Goal: Information Seeking & Learning: Check status

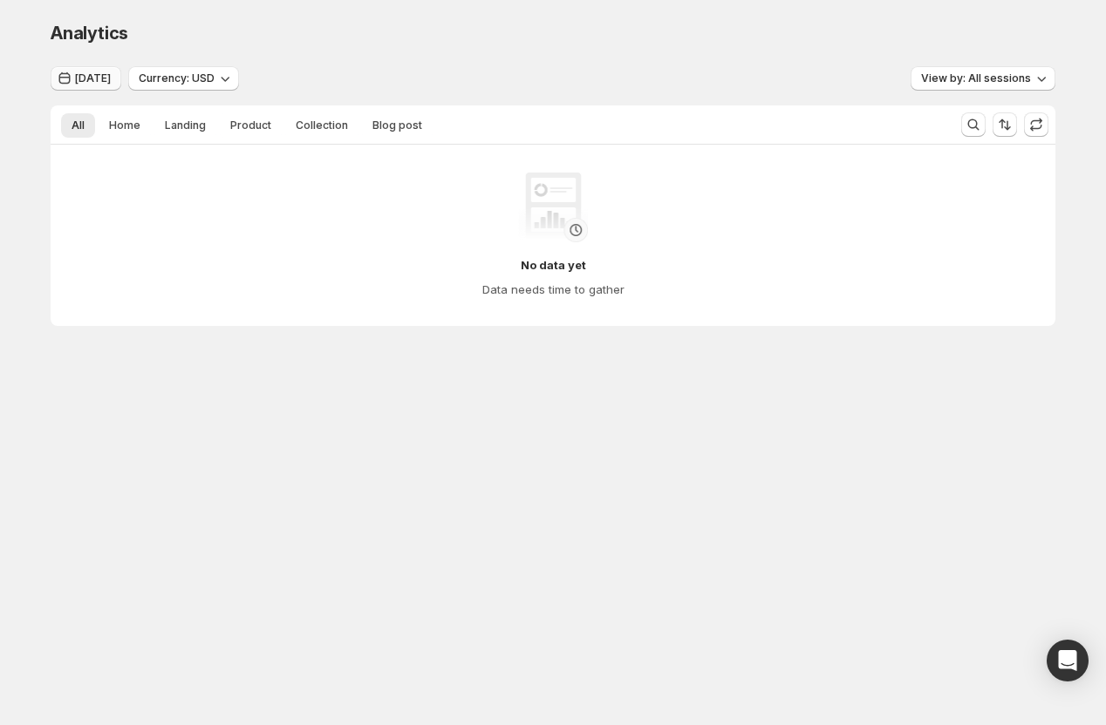
click at [84, 74] on span "[DATE]" at bounding box center [93, 78] width 36 height 14
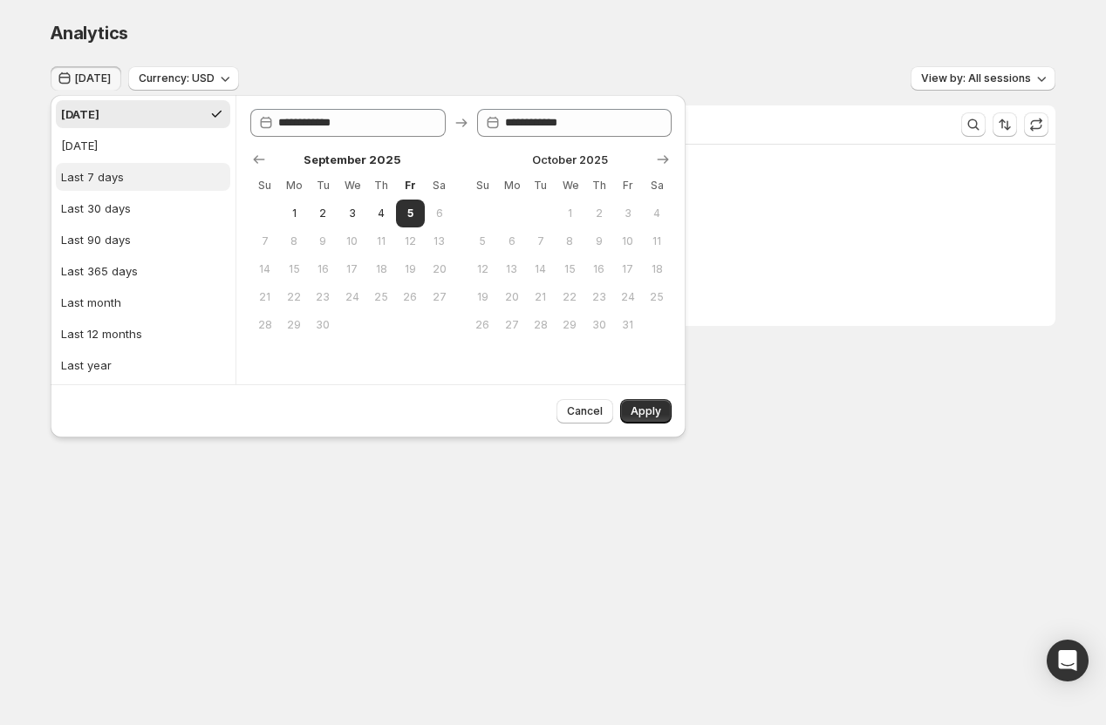
click at [92, 174] on div "Last 7 days" at bounding box center [92, 176] width 63 height 17
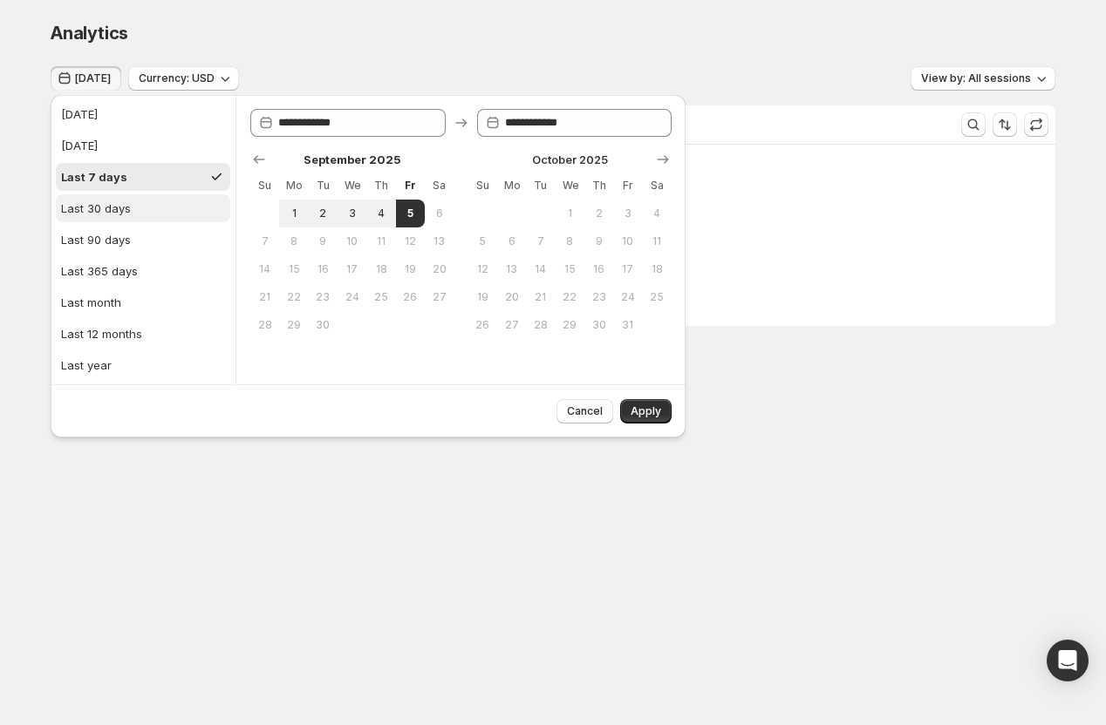
click at [92, 198] on button "Last 30 days" at bounding box center [143, 208] width 174 height 28
type input "**********"
click at [647, 413] on span "Apply" at bounding box center [645, 412] width 31 height 14
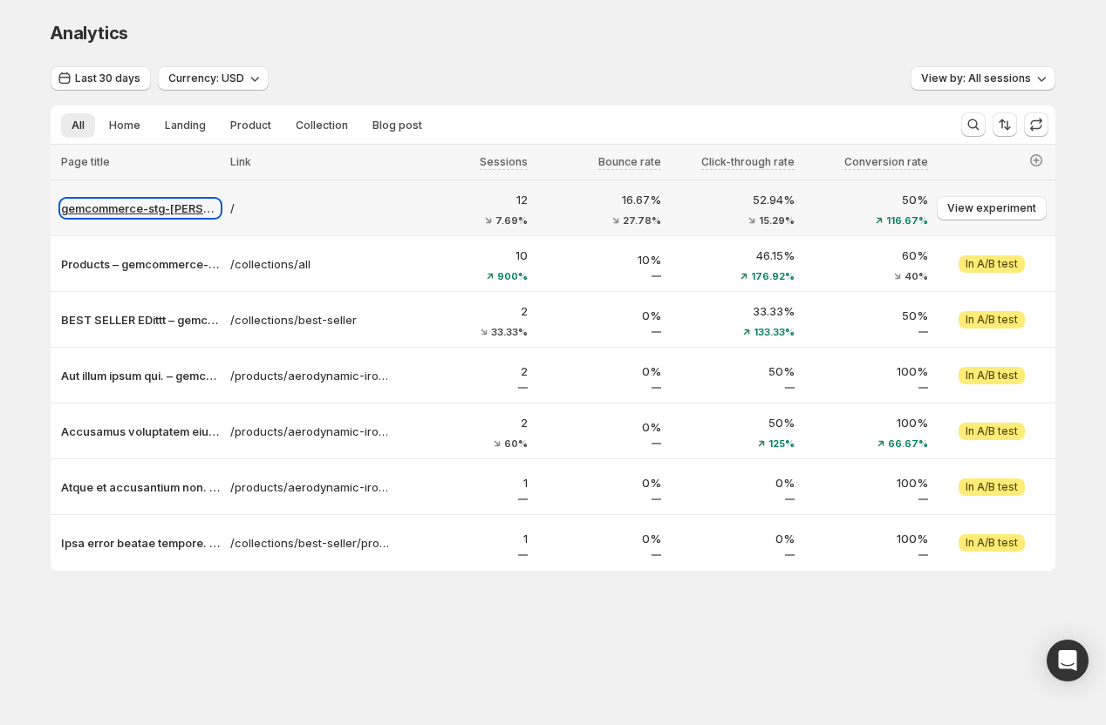
click at [121, 205] on p "gemcommerce-stg-[PERSON_NAME]" at bounding box center [140, 208] width 159 height 17
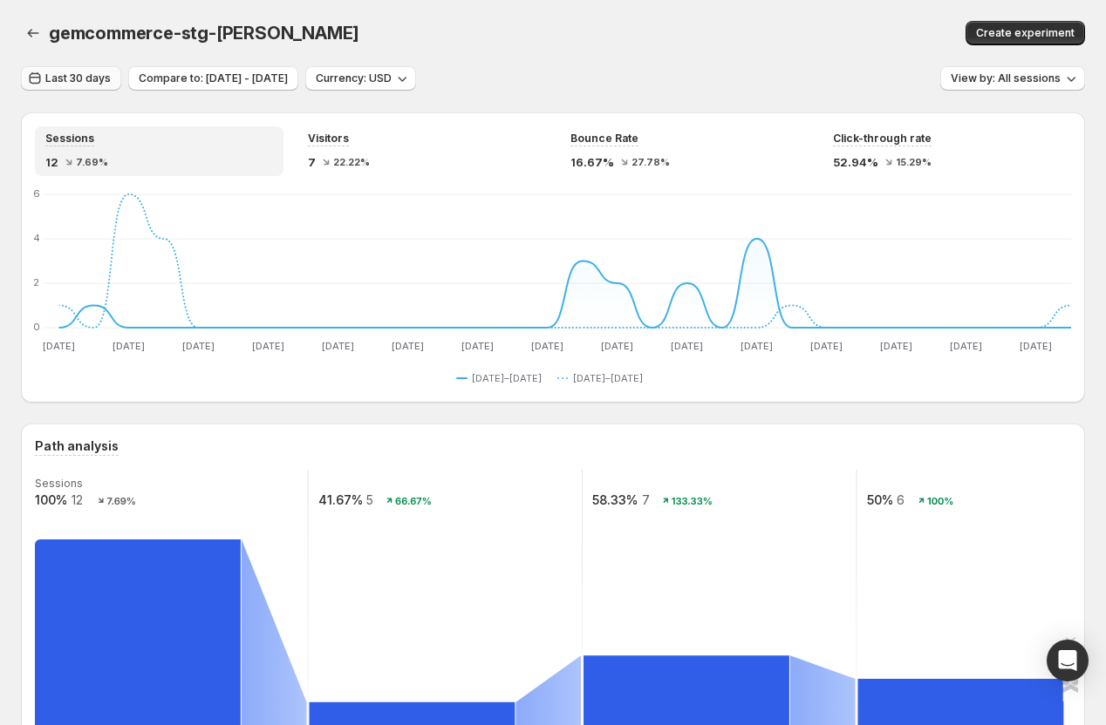
click at [59, 75] on span "Last 30 days" at bounding box center [77, 78] width 65 height 14
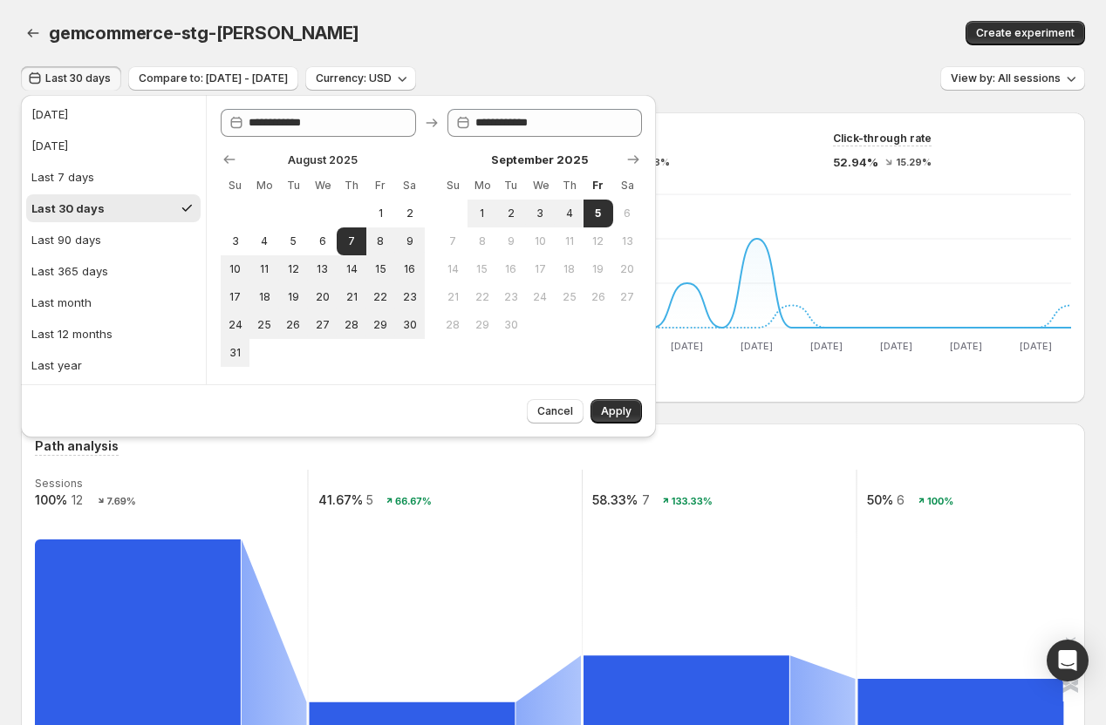
click at [462, 45] on div "gemcommerce-stg-[PERSON_NAME]. This page is ready gemcommerce-stg-[PERSON_NAME]…" at bounding box center [553, 33] width 1064 height 66
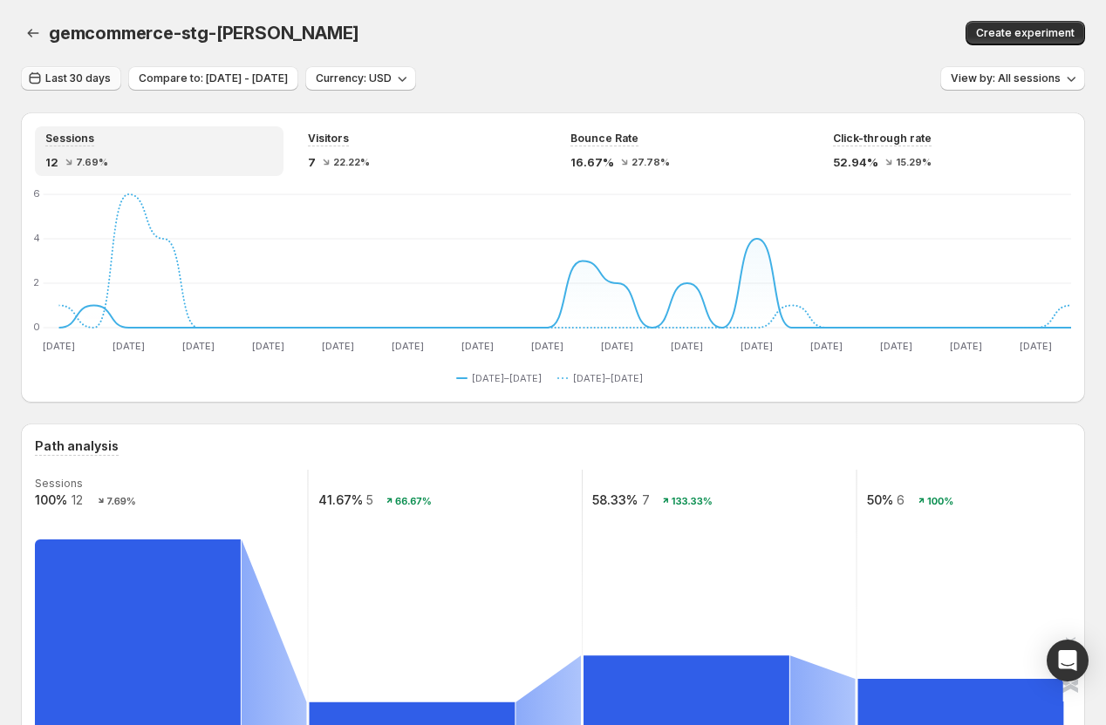
click at [70, 76] on span "Last 30 days" at bounding box center [77, 78] width 65 height 14
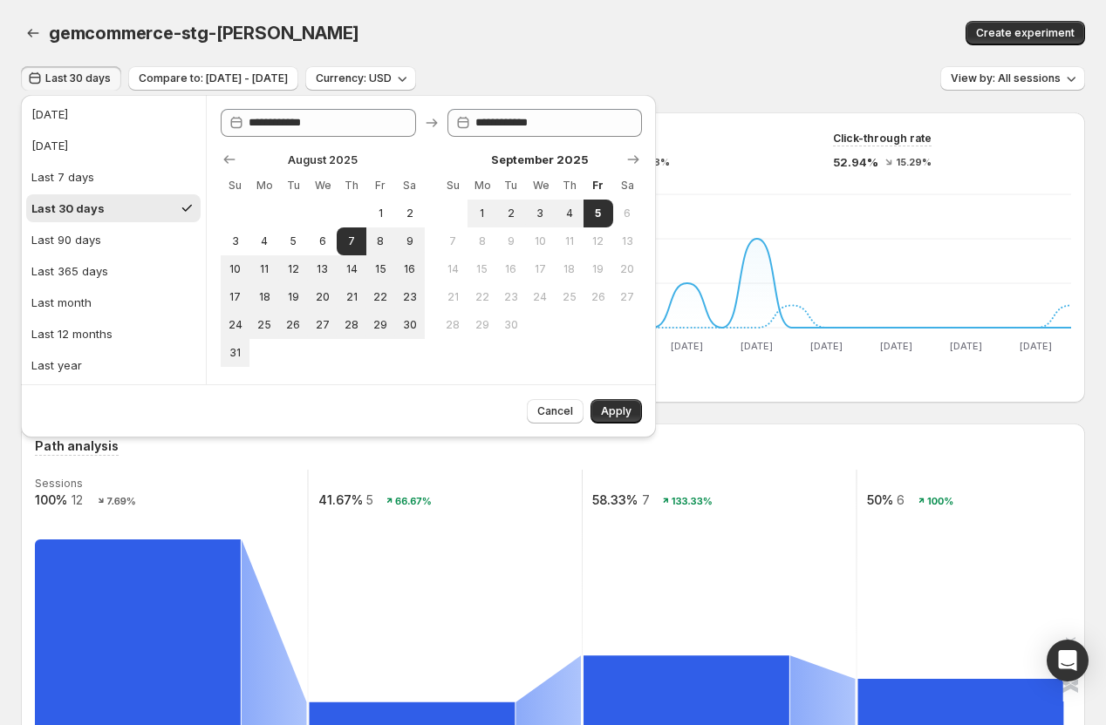
click at [462, 51] on div "gemcommerce-stg-[PERSON_NAME]. This page is ready gemcommerce-stg-[PERSON_NAME]…" at bounding box center [553, 33] width 1064 height 66
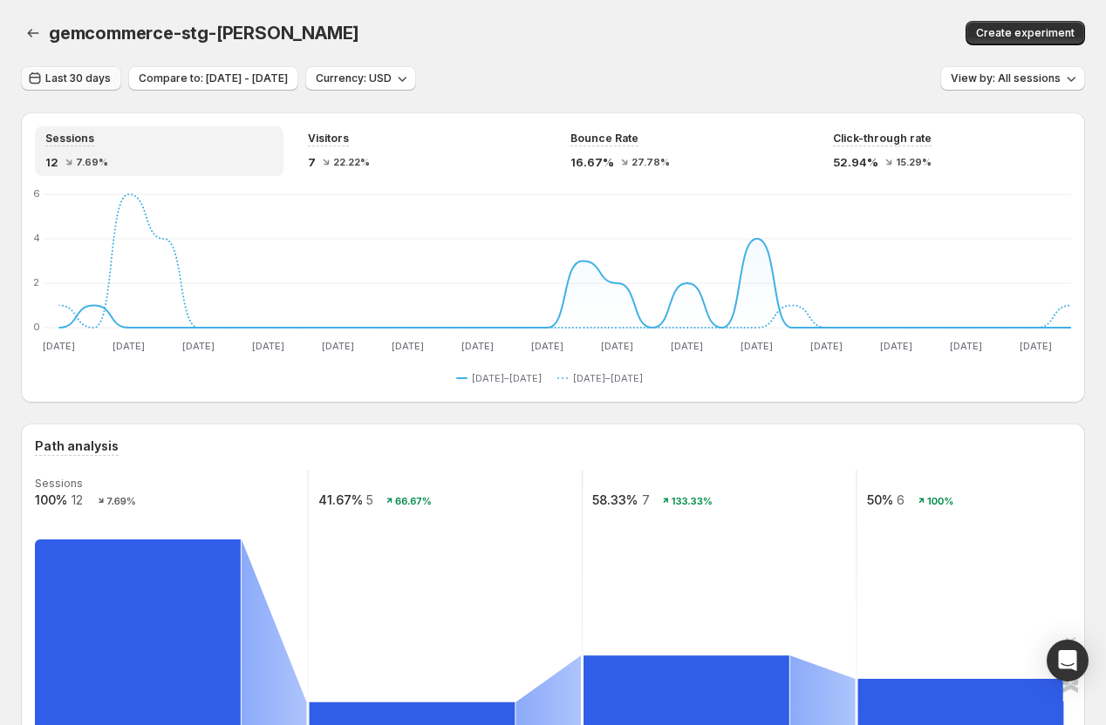
click at [85, 86] on button "Last 30 days" at bounding box center [71, 78] width 100 height 24
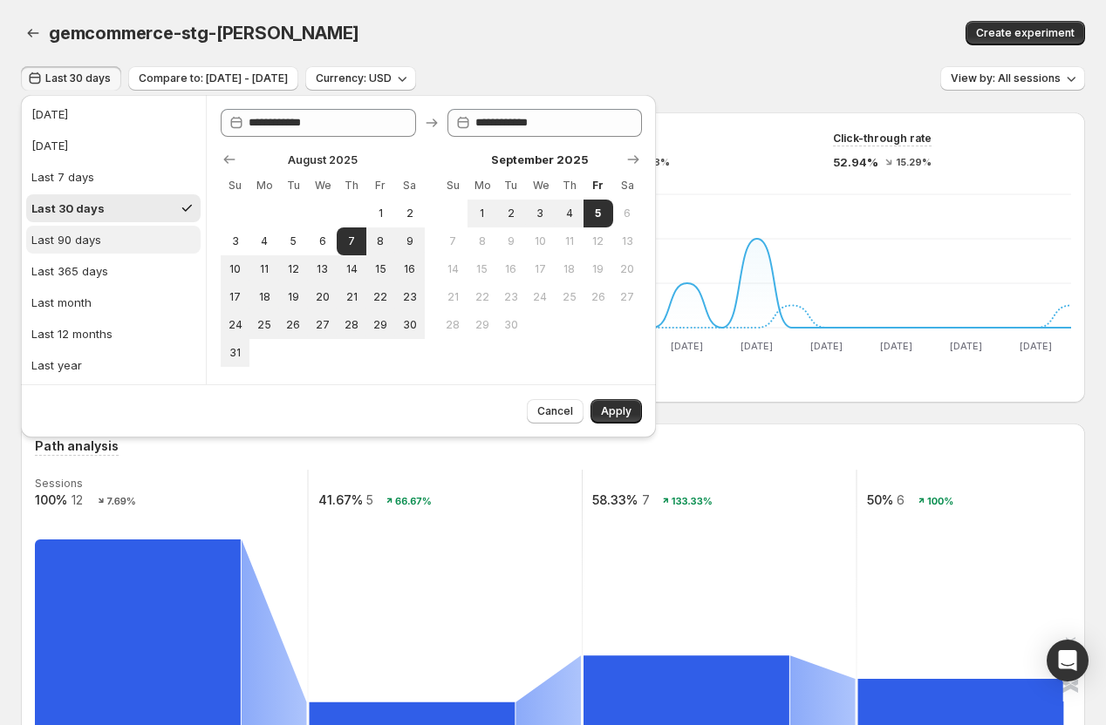
click at [72, 242] on div "Last 90 days" at bounding box center [66, 239] width 70 height 17
type input "**********"
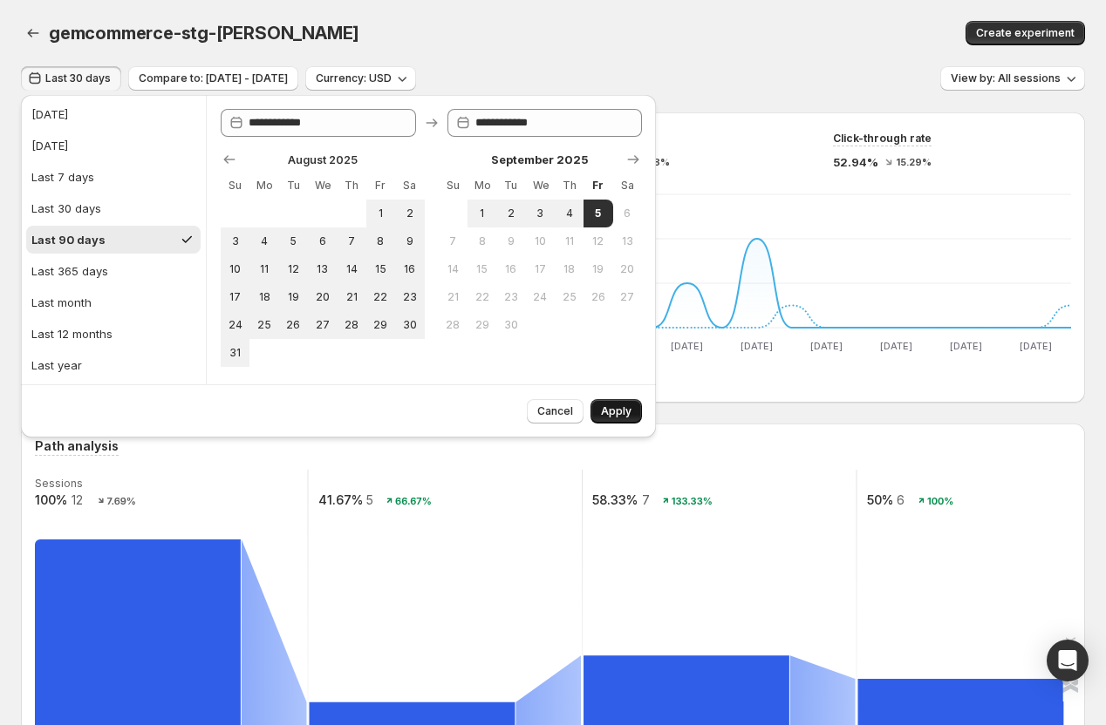
click at [613, 405] on span "Apply" at bounding box center [616, 412] width 31 height 14
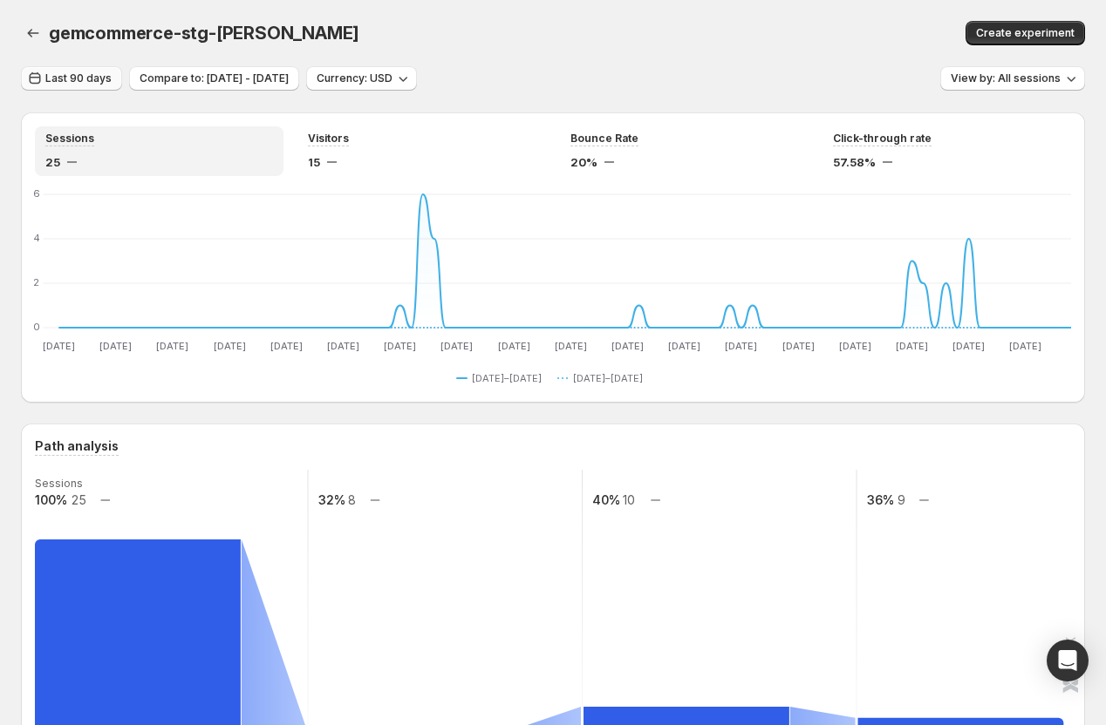
click at [72, 81] on span "Last 90 days" at bounding box center [78, 78] width 66 height 14
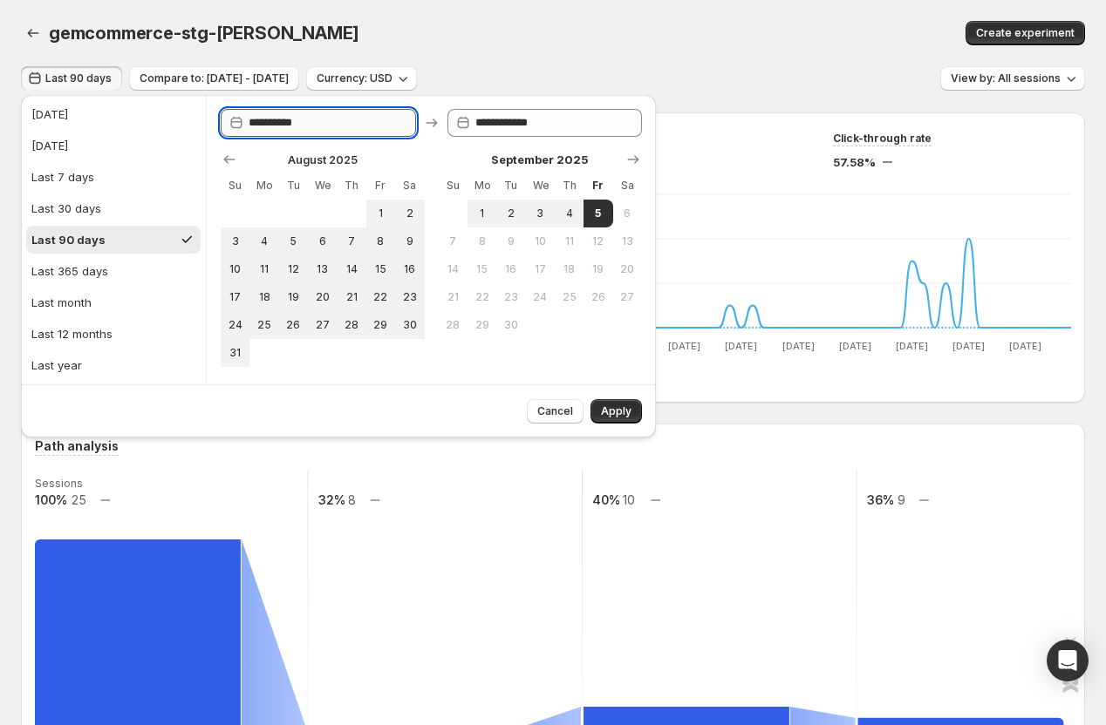
click at [360, 130] on input "**********" at bounding box center [331, 123] width 167 height 28
type input "**********"
click at [399, 54] on div "gemcommerce-stg-[PERSON_NAME]. This page is ready gemcommerce-stg-[PERSON_NAME]…" at bounding box center [553, 33] width 1064 height 66
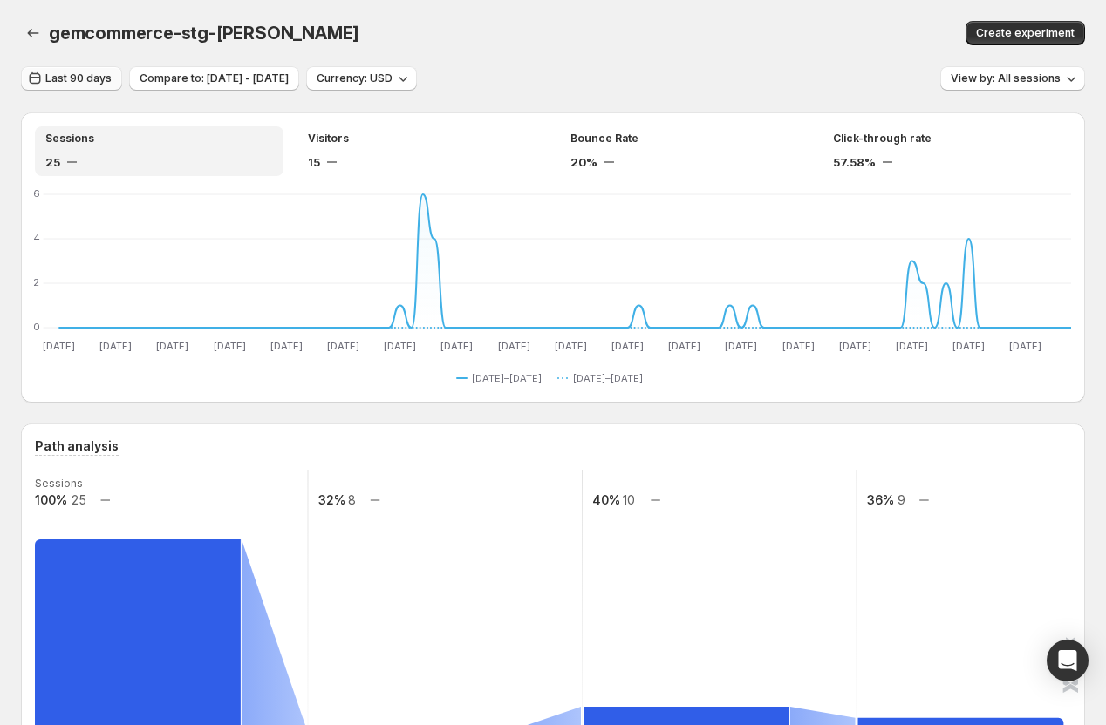
click at [81, 75] on span "Last 90 days" at bounding box center [78, 78] width 66 height 14
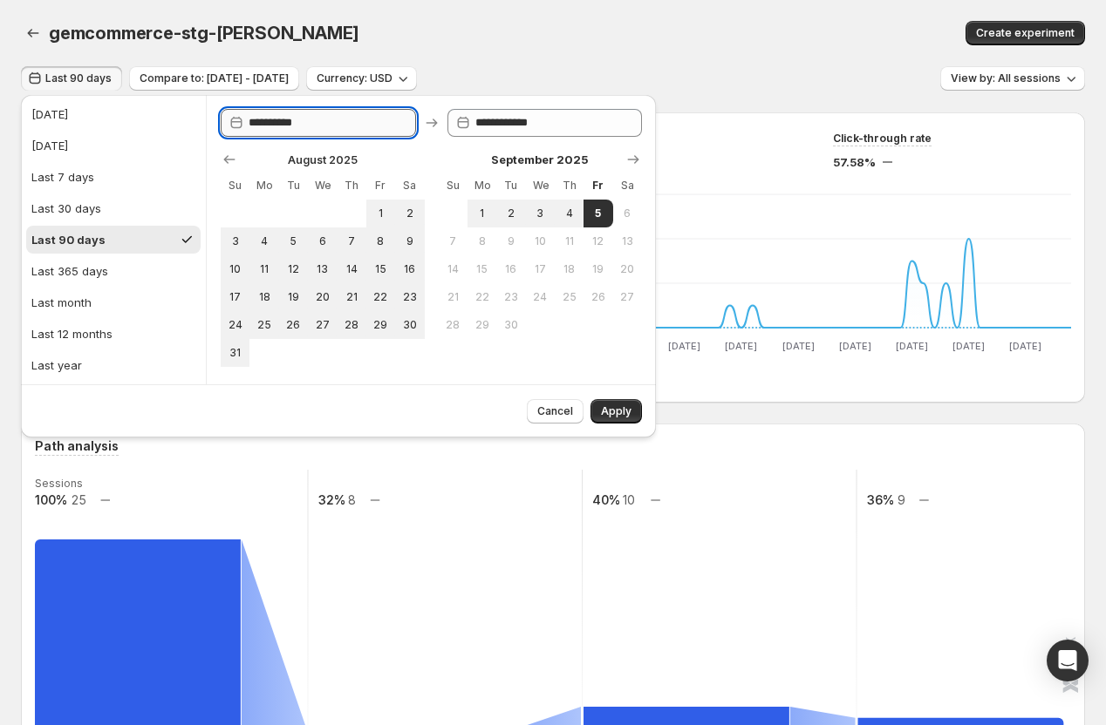
click at [261, 126] on input "**********" at bounding box center [331, 123] width 167 height 28
click at [231, 159] on icon "Show previous month, July 2025" at bounding box center [229, 159] width 11 height 9
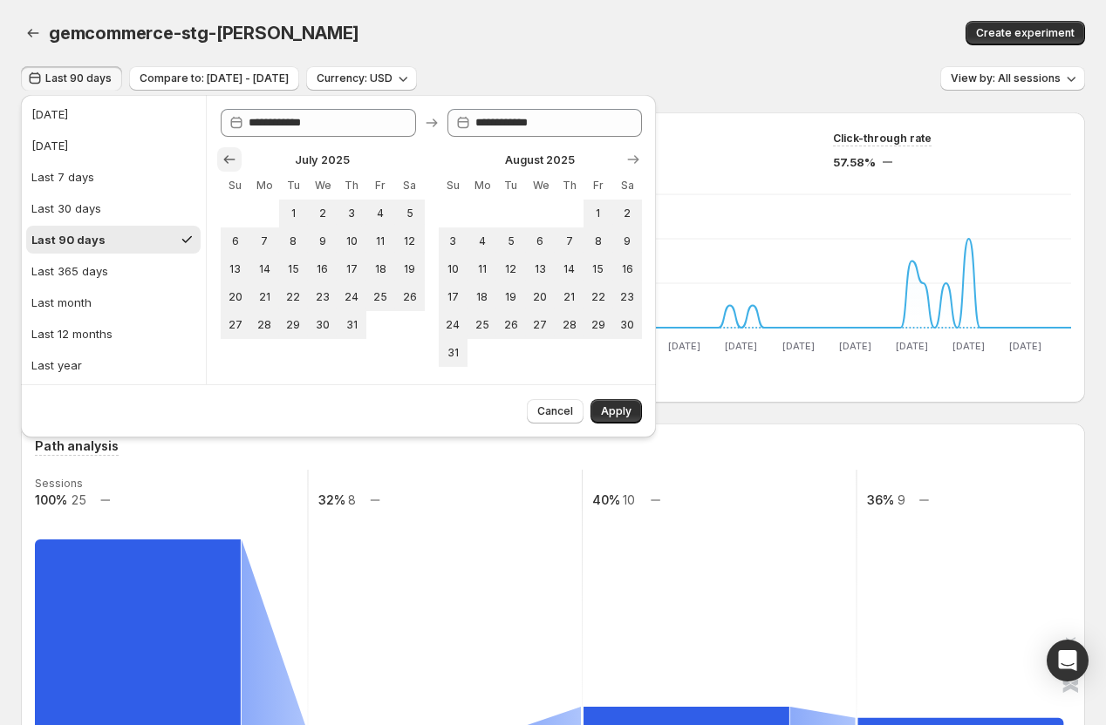
click at [231, 159] on icon "Show previous month, June 2025" at bounding box center [229, 159] width 11 height 9
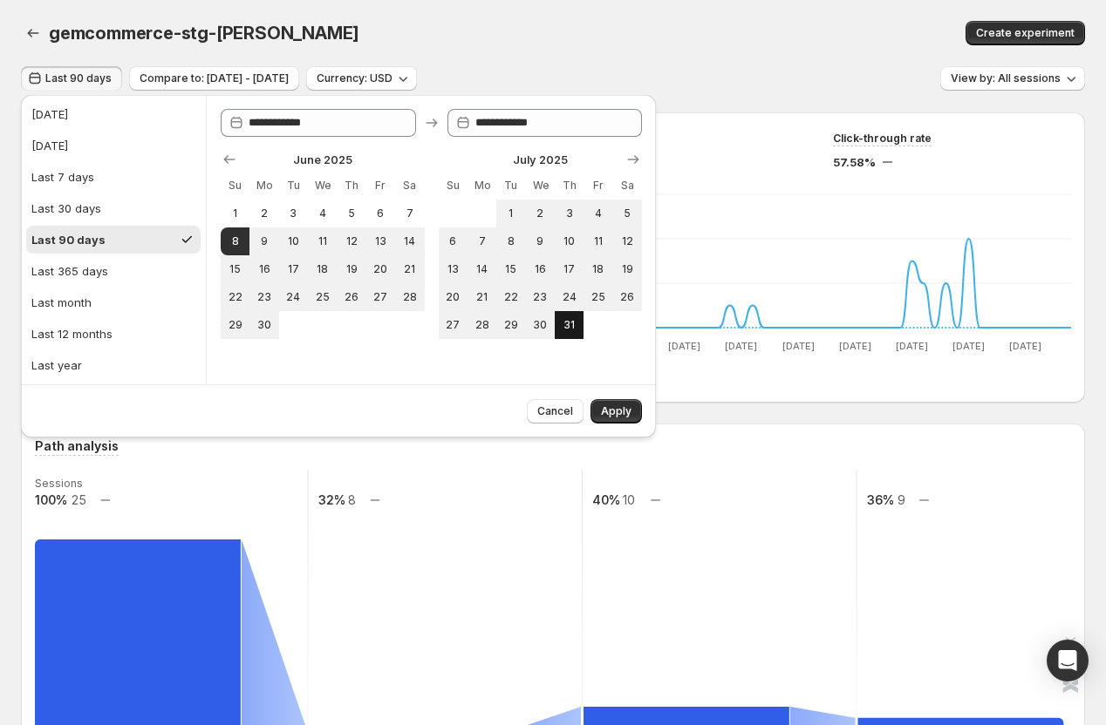
click at [569, 320] on span "31" at bounding box center [569, 325] width 15 height 14
type input "**********"
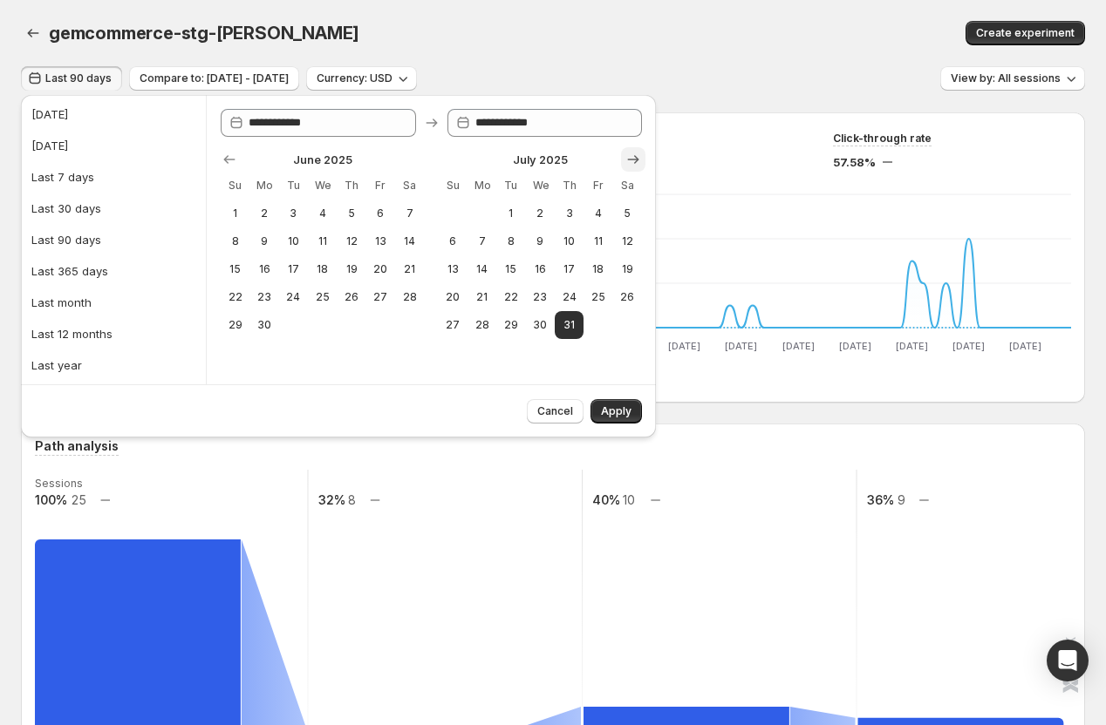
click at [631, 156] on icon "Show next month, August 2025" at bounding box center [632, 159] width 17 height 17
click at [631, 156] on icon "Show next month, September 2025" at bounding box center [632, 159] width 17 height 17
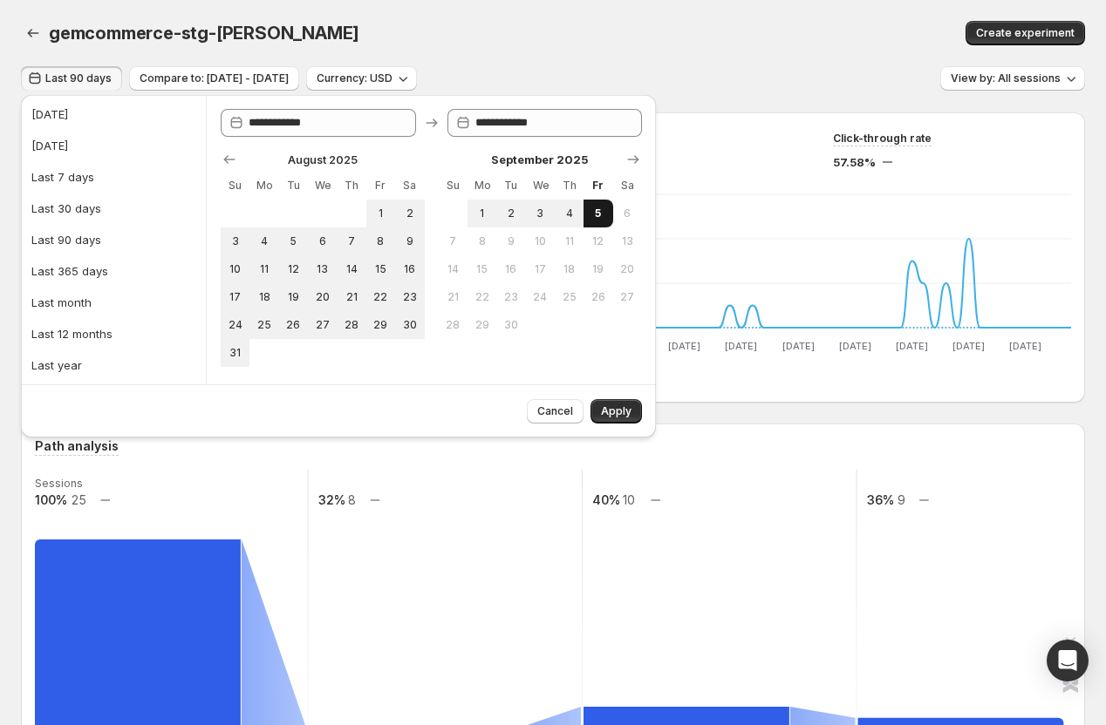
click at [590, 214] on span "5" at bounding box center [597, 214] width 15 height 14
type input "**********"
click at [619, 407] on span "Apply" at bounding box center [616, 412] width 31 height 14
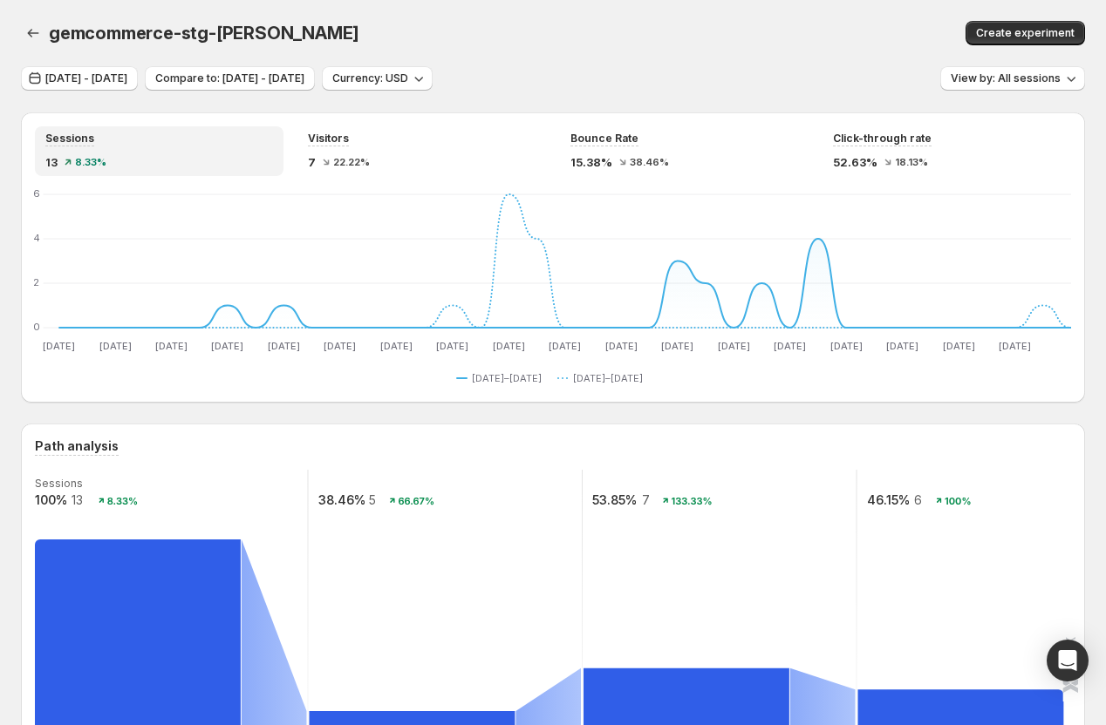
click at [425, 188] on div "Sessions 13 8.33% Visitors 7 22.22% Bounce Rate 15.38% 38.46% Click-through rat…" at bounding box center [553, 257] width 1064 height 290
click at [440, 175] on div "Visitors 7 22.22%" at bounding box center [421, 151] width 248 height 50
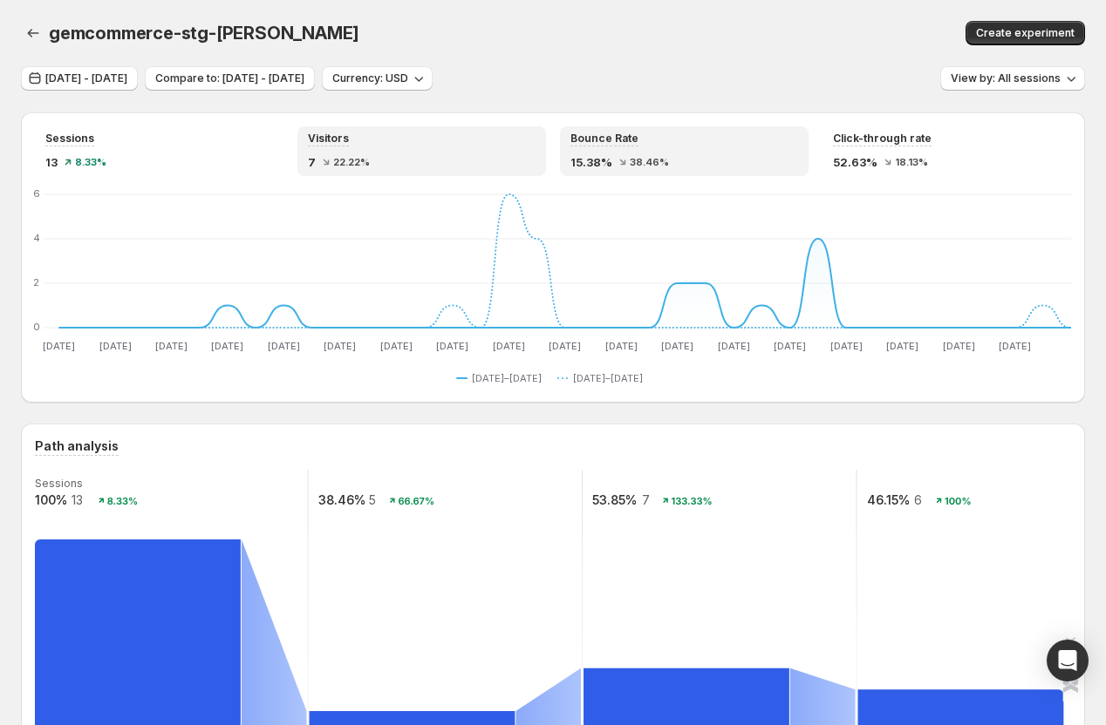
click at [715, 150] on div "Bounce Rate 15.38% 38.46%" at bounding box center [684, 151] width 228 height 39
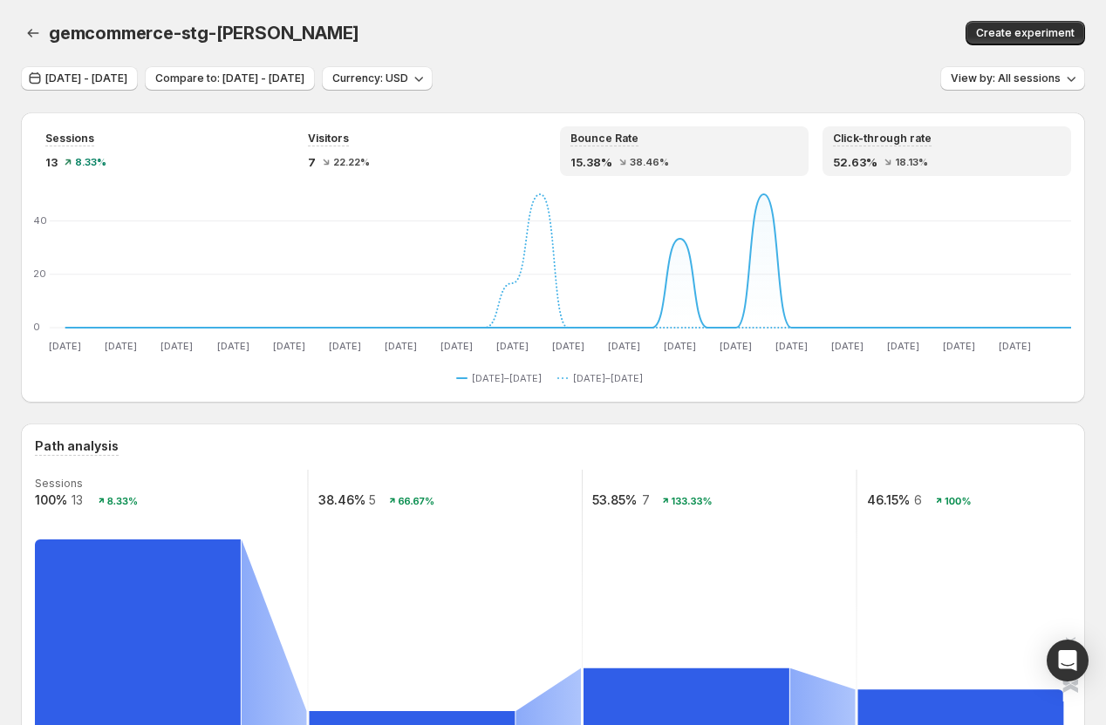
click at [979, 158] on div "52.63% 18.13%" at bounding box center [947, 161] width 228 height 17
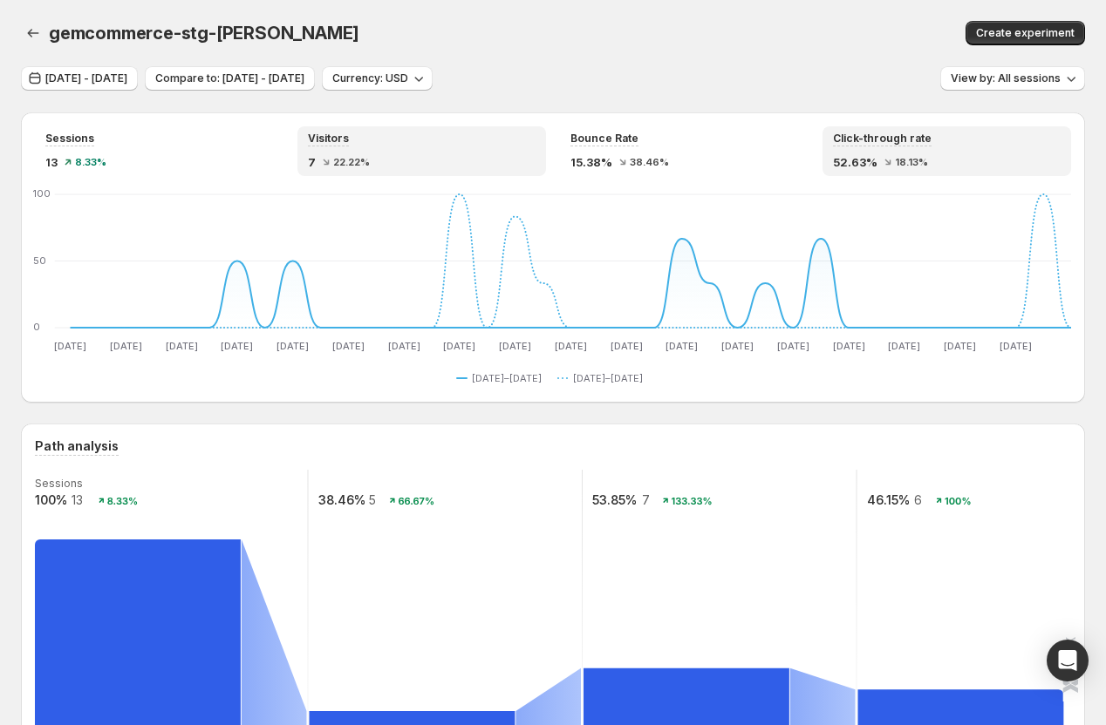
click at [460, 170] on div "7 22.22%" at bounding box center [422, 161] width 228 height 17
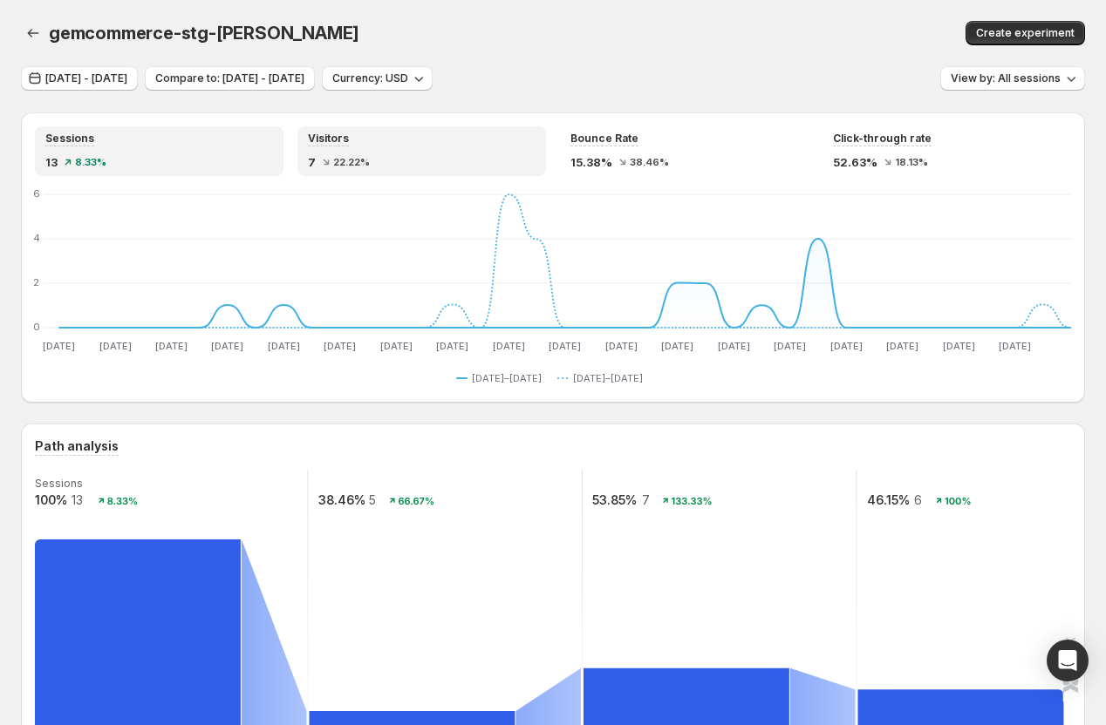
click at [203, 160] on div "13 8.33%" at bounding box center [159, 161] width 228 height 17
click at [444, 143] on div "Visitors" at bounding box center [422, 139] width 228 height 15
click at [124, 160] on div "13 8.33%" at bounding box center [159, 161] width 228 height 17
